Goal: Complete application form: Complete application form

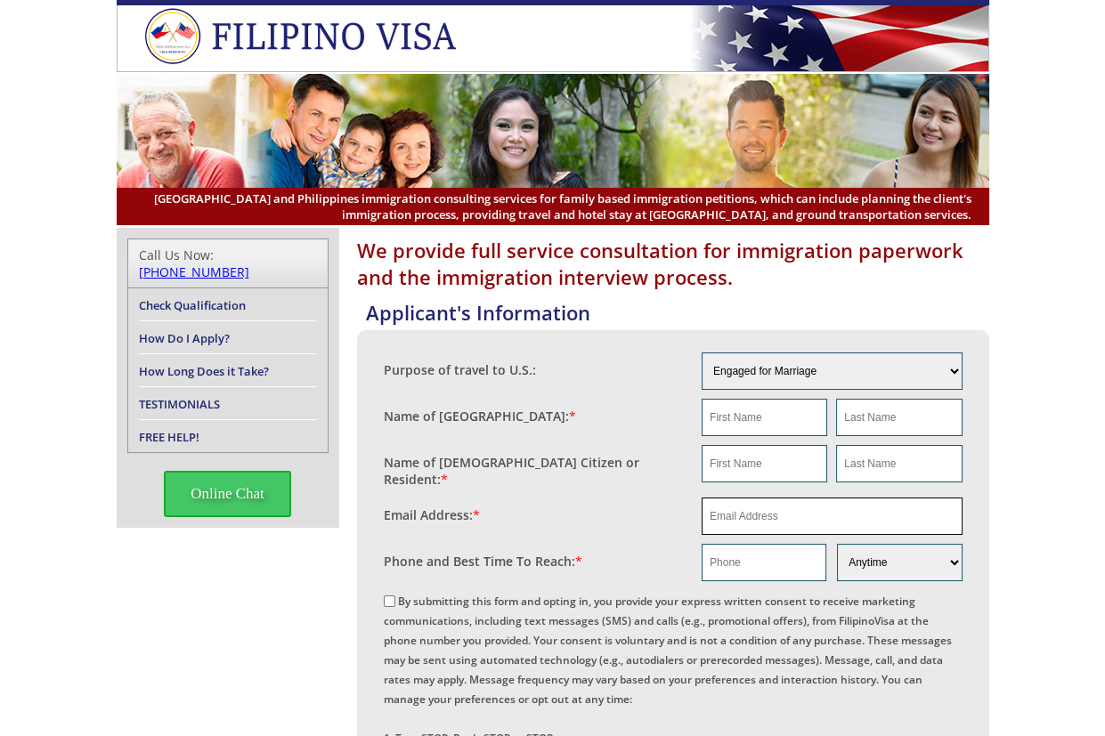
click at [735, 506] on input "email" at bounding box center [831, 516] width 261 height 37
paste input "[EMAIL_ADDRESS][DOMAIN_NAME]"
type input "[EMAIL_ADDRESS][DOMAIN_NAME]"
click at [769, 409] on input "text" at bounding box center [764, 417] width 126 height 37
paste input "[PERSON_NAME]"
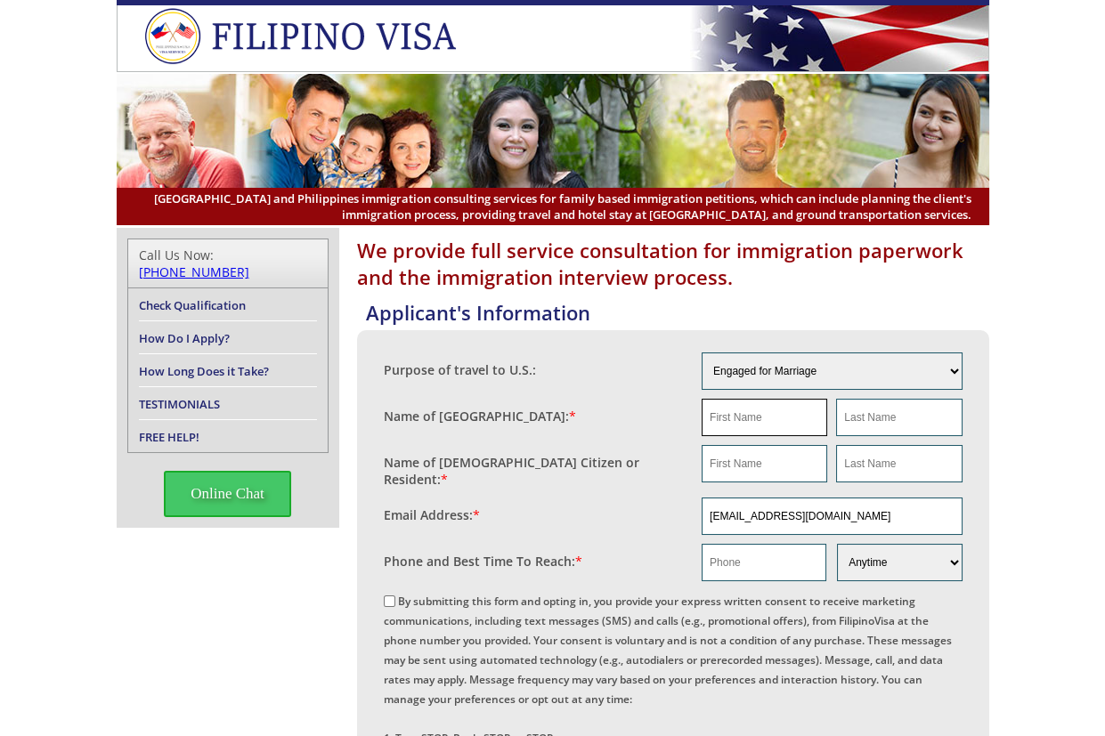
type input "[PERSON_NAME]"
click at [784, 450] on input "text" at bounding box center [764, 463] width 126 height 37
paste input "[PERSON_NAME]"
drag, startPoint x: 758, startPoint y: 462, endPoint x: 800, endPoint y: 462, distance: 41.8
click at [800, 462] on input "[PERSON_NAME]" at bounding box center [764, 463] width 126 height 37
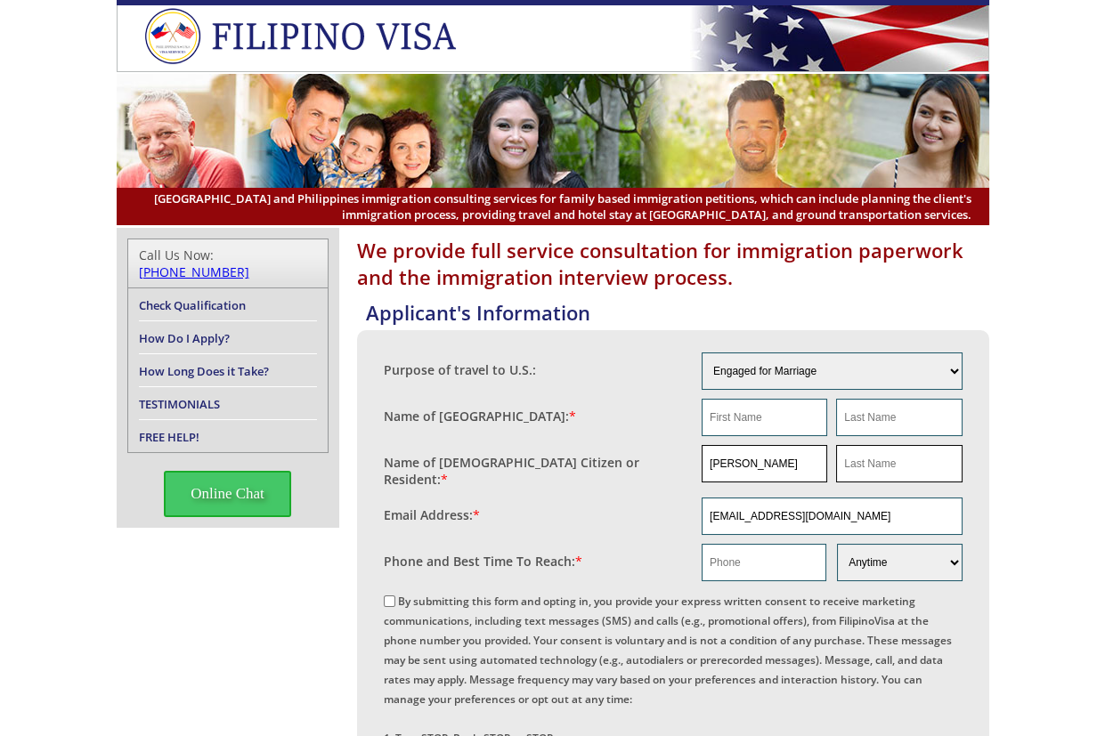
type input "[PERSON_NAME]"
click at [849, 463] on input "text" at bounding box center [899, 463] width 126 height 37
paste input "King Jr"
type input "King Jr"
paste input "[PERSON_NAME]"
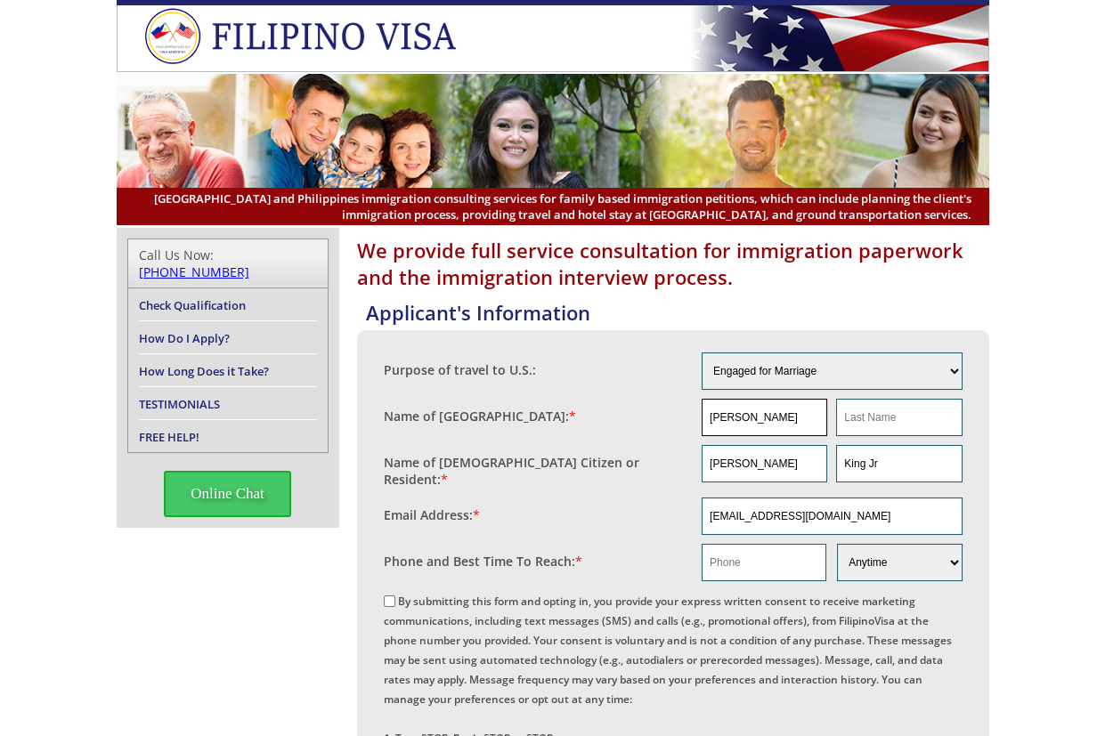
drag, startPoint x: 751, startPoint y: 417, endPoint x: 757, endPoint y: 409, distance: 9.5
click at [752, 417] on input "[PERSON_NAME]" at bounding box center [764, 417] width 126 height 37
type input "[PERSON_NAME]"
click at [886, 406] on input "text" at bounding box center [899, 417] width 126 height 37
paste input "[PERSON_NAME]"
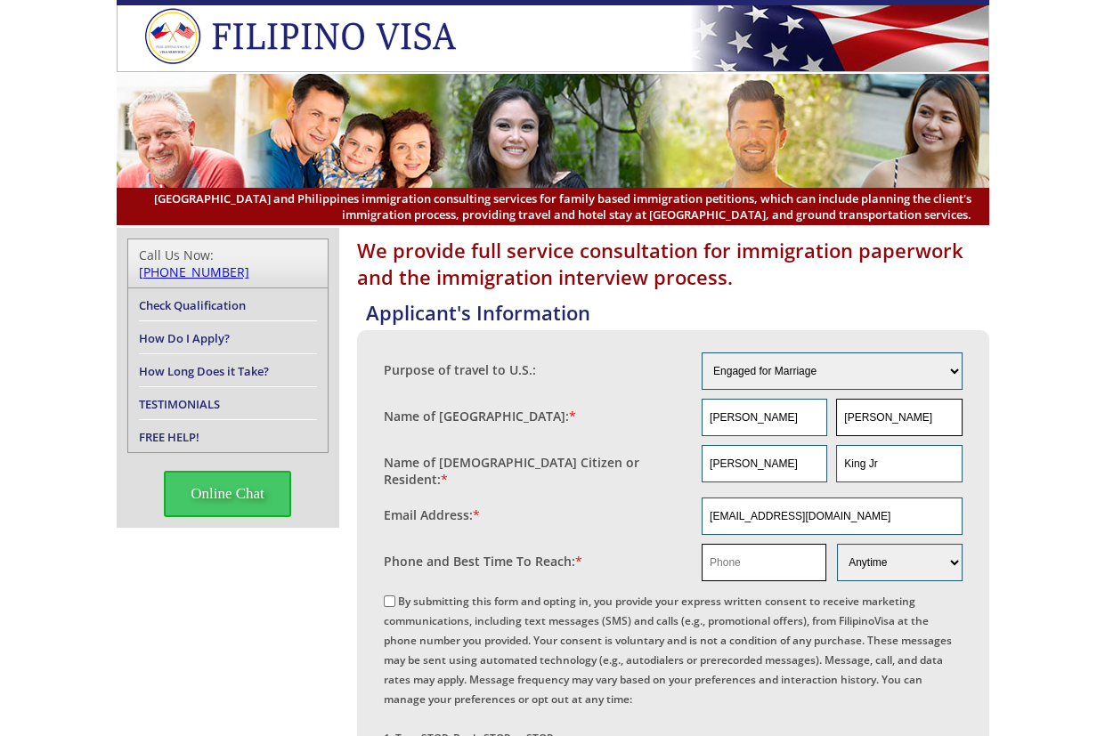
type input "[PERSON_NAME]"
drag, startPoint x: 748, startPoint y: 562, endPoint x: 1018, endPoint y: 484, distance: 281.5
click at [748, 562] on input "text" at bounding box center [763, 562] width 125 height 37
click at [780, 552] on input "text" at bounding box center [763, 562] width 125 height 37
paste input "[PHONE_NUMBER]"
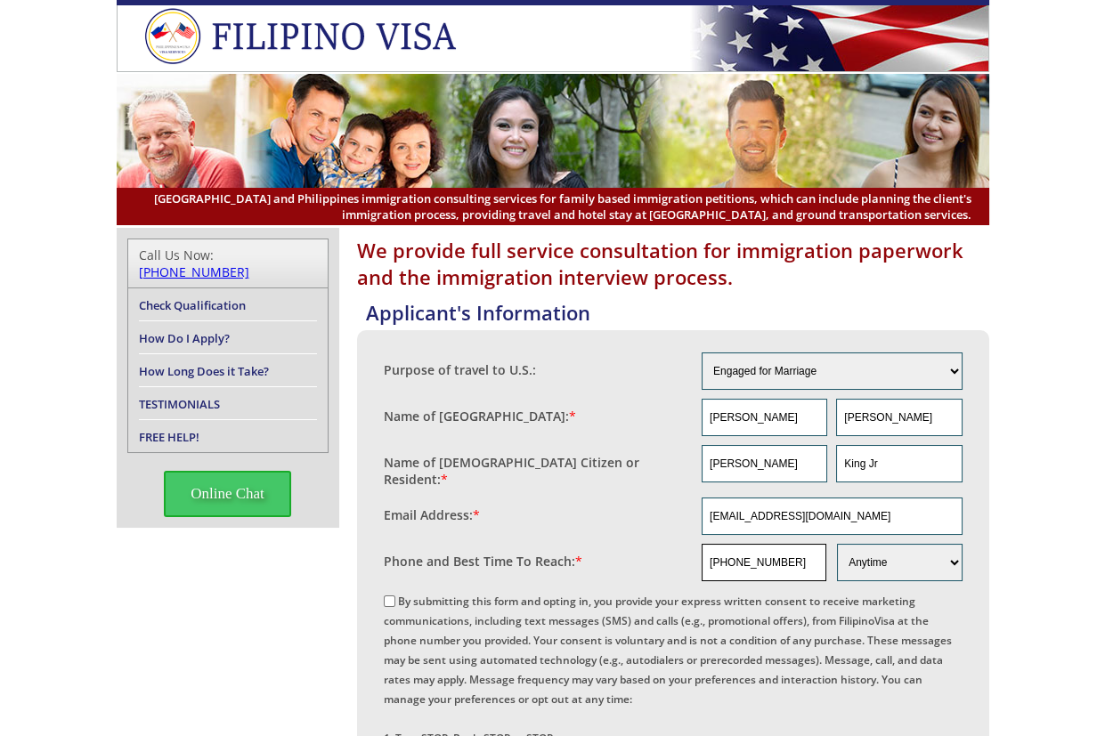
click at [753, 552] on input "[PHONE_NUMBER]" at bounding box center [763, 562] width 125 height 37
click at [749, 553] on input "[PHONE_NUMBER]" at bounding box center [763, 562] width 125 height 37
type input "5397771355"
click at [774, 505] on input "[EMAIL_ADDRESS][DOMAIN_NAME]" at bounding box center [831, 516] width 261 height 37
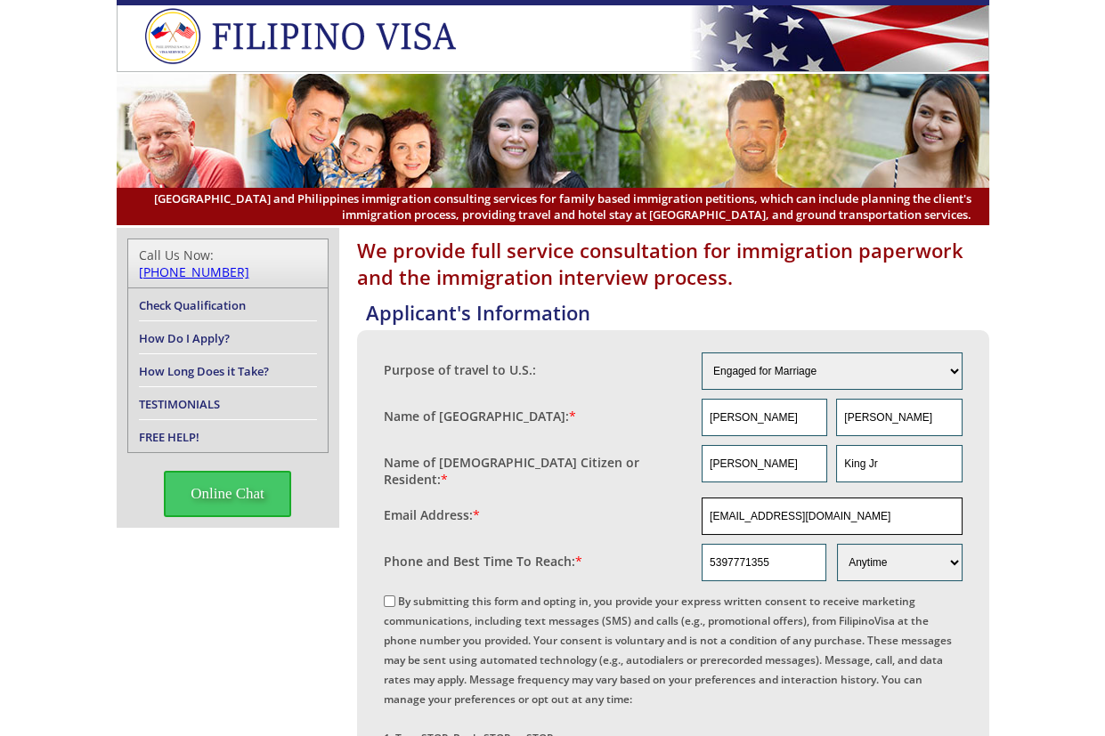
click at [774, 505] on input "[EMAIL_ADDRESS][DOMAIN_NAME]" at bounding box center [831, 516] width 261 height 37
click at [417, 595] on label "By submitting this form and opting in, you provide your express written consent…" at bounding box center [668, 709] width 568 height 231
click at [395, 595] on input "By submitting this form and opting in, you provide your express written consent…" at bounding box center [390, 601] width 12 height 12
checkbox input "true"
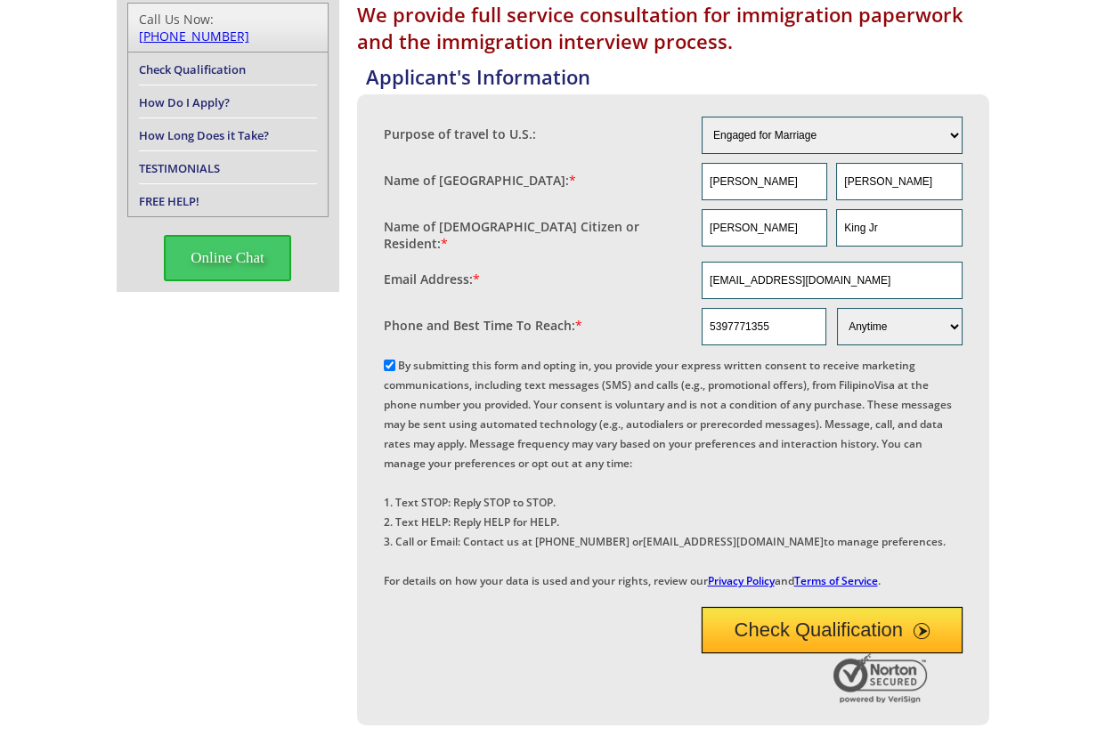
scroll to position [296, 0]
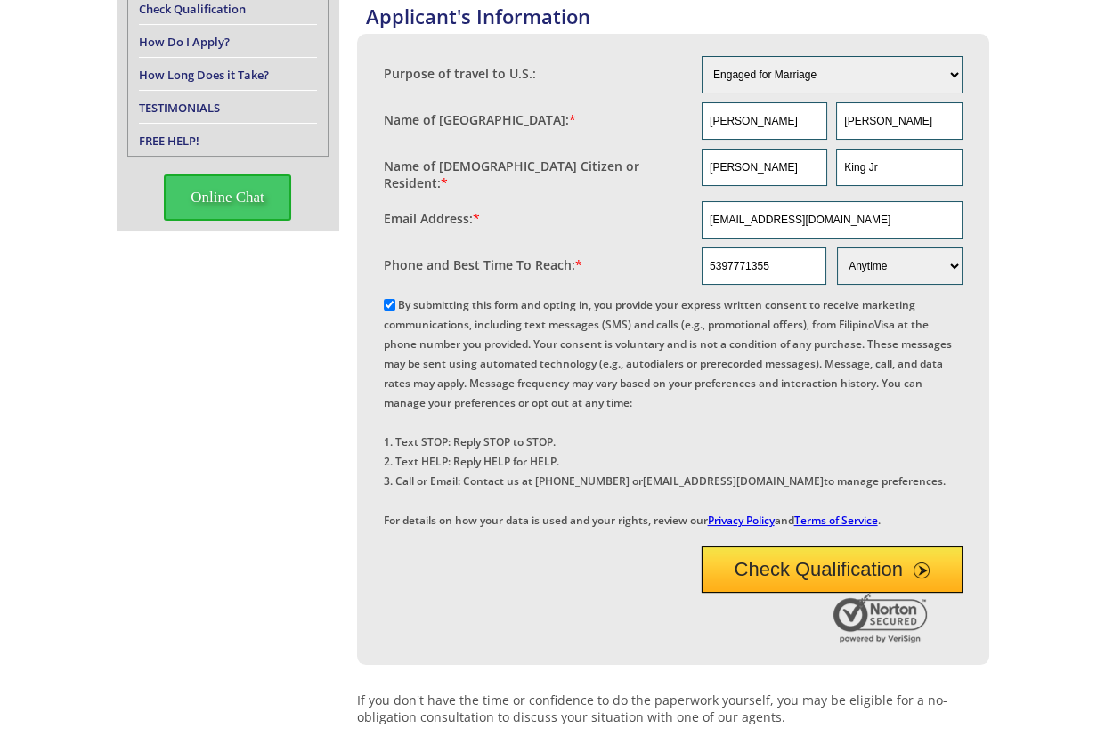
drag, startPoint x: 804, startPoint y: 616, endPoint x: 1094, endPoint y: 467, distance: 326.0
click at [806, 593] on button "Check Qualification" at bounding box center [831, 570] width 261 height 46
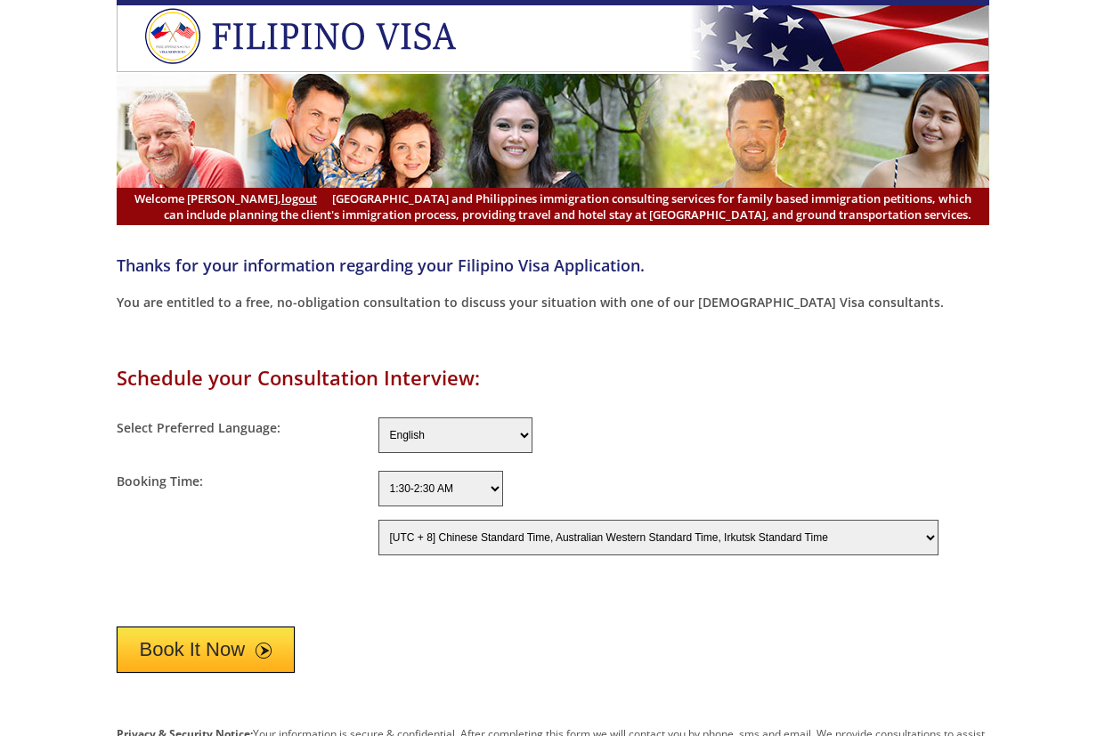
select select "-480"
drag, startPoint x: 229, startPoint y: 658, endPoint x: 585, endPoint y: 533, distance: 377.2
click at [229, 658] on button "Book It Now" at bounding box center [206, 650] width 179 height 46
